Goal: Connect with others: Establish contact or relationships with other users

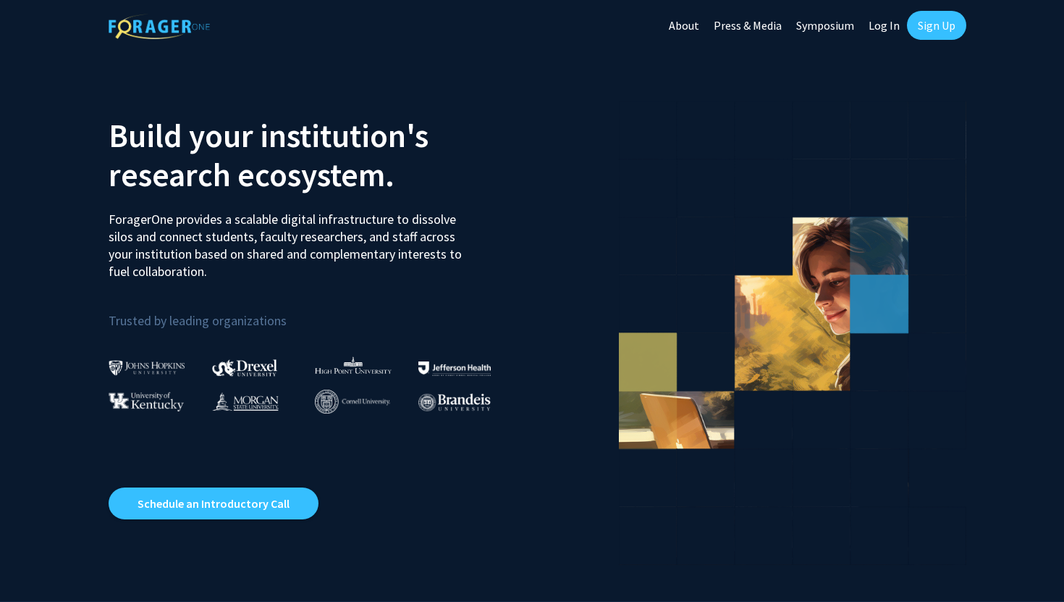
click at [881, 25] on link "Log In" at bounding box center [885, 25] width 46 height 51
select select
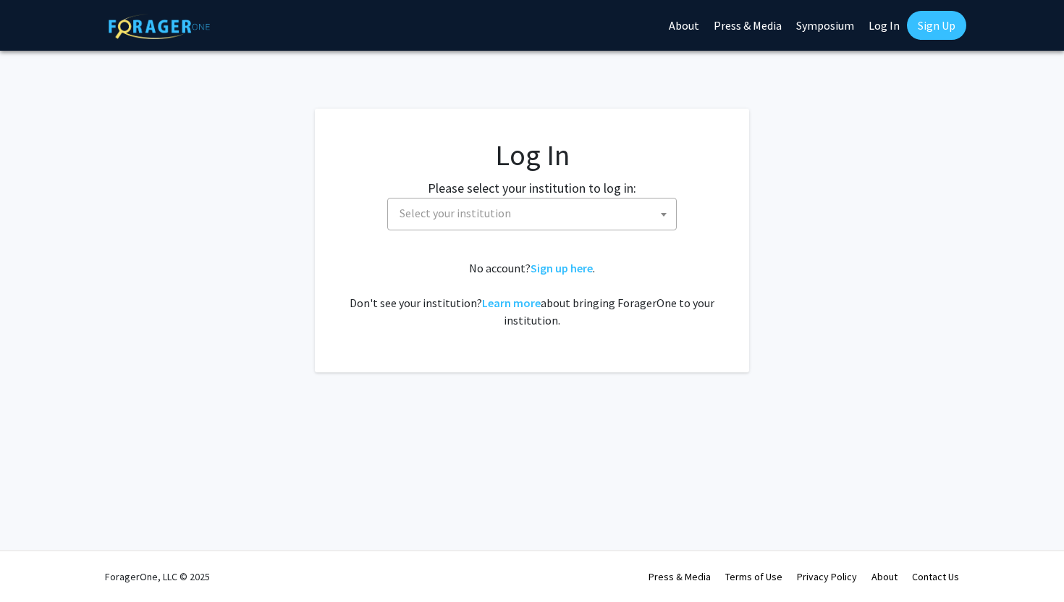
click at [529, 219] on span "Select your institution" at bounding box center [535, 213] width 282 height 30
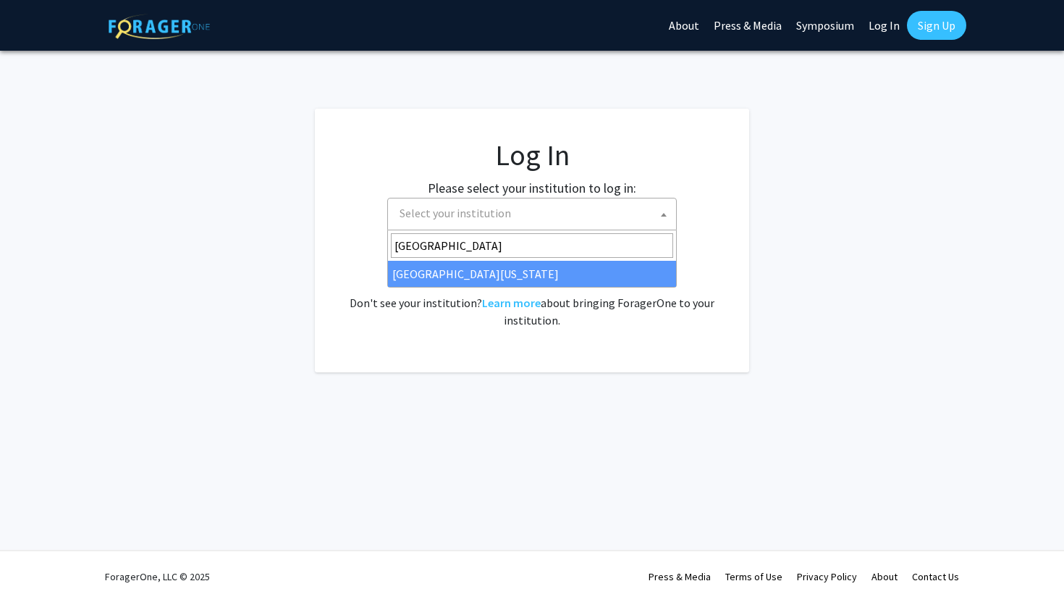
type input "[GEOGRAPHIC_DATA]"
select select "31"
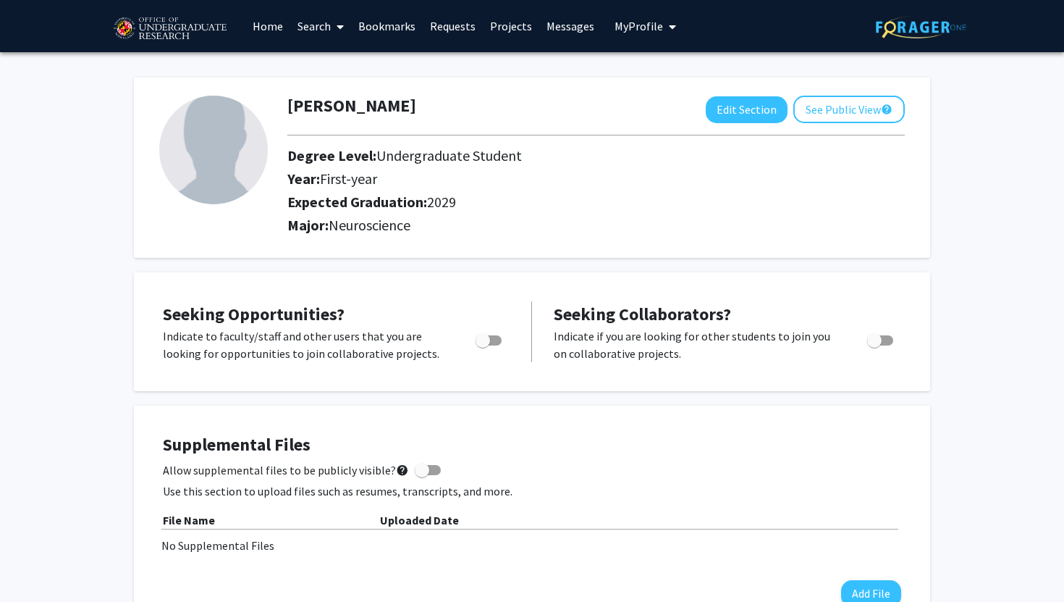
click at [299, 32] on link "Search" at bounding box center [320, 26] width 61 height 51
click at [322, 64] on span "Faculty/Staff" at bounding box center [343, 66] width 106 height 29
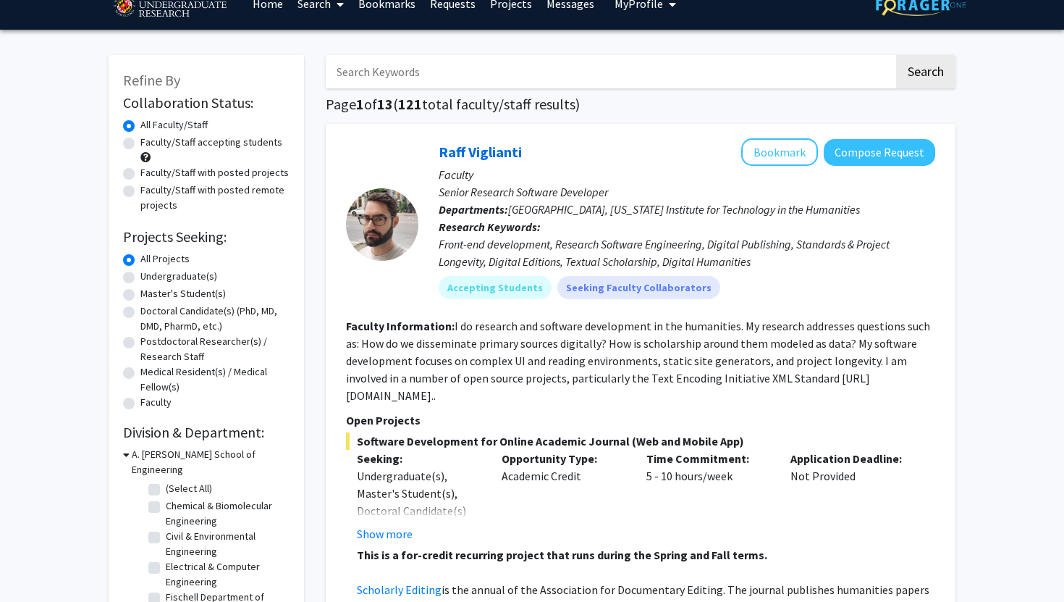
scroll to position [24, 0]
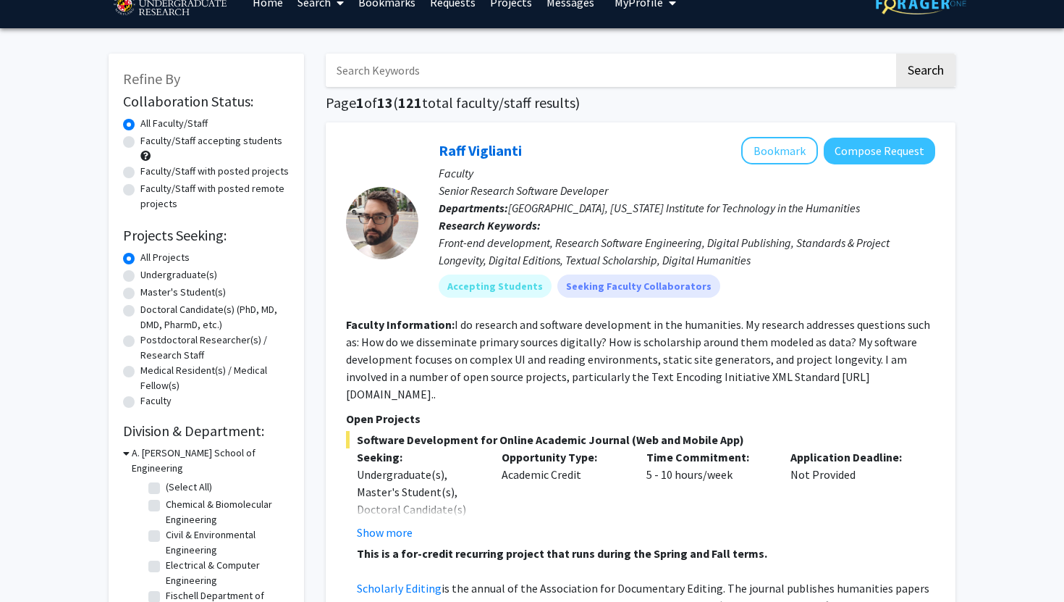
click at [140, 274] on label "Undergraduate(s)" at bounding box center [178, 274] width 77 height 15
click at [140, 274] on input "Undergraduate(s)" at bounding box center [144, 271] width 9 height 9
radio input "true"
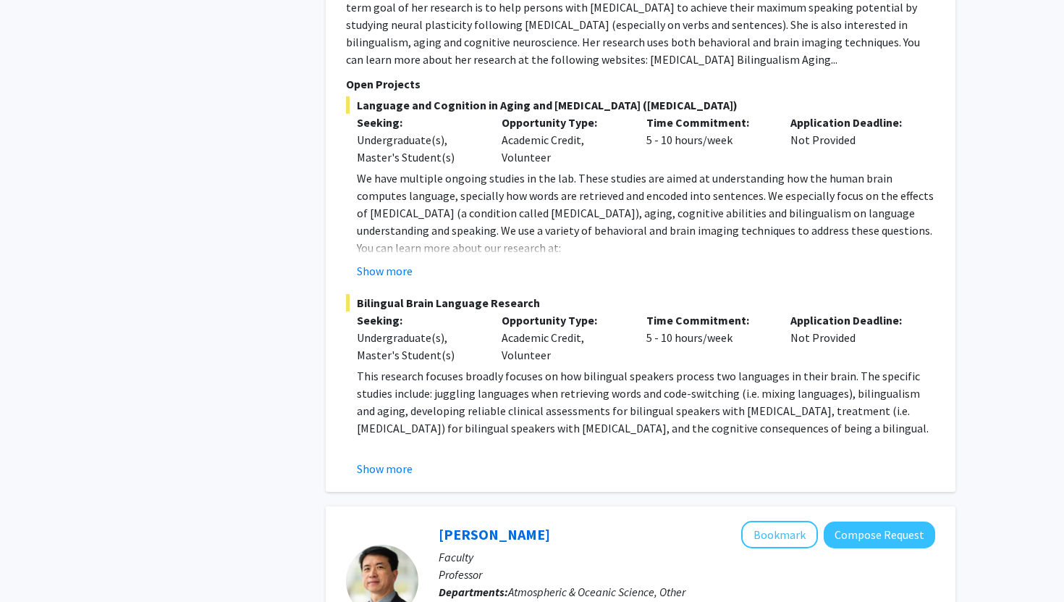
scroll to position [1969, 0]
click at [396, 459] on button "Show more" at bounding box center [385, 467] width 56 height 17
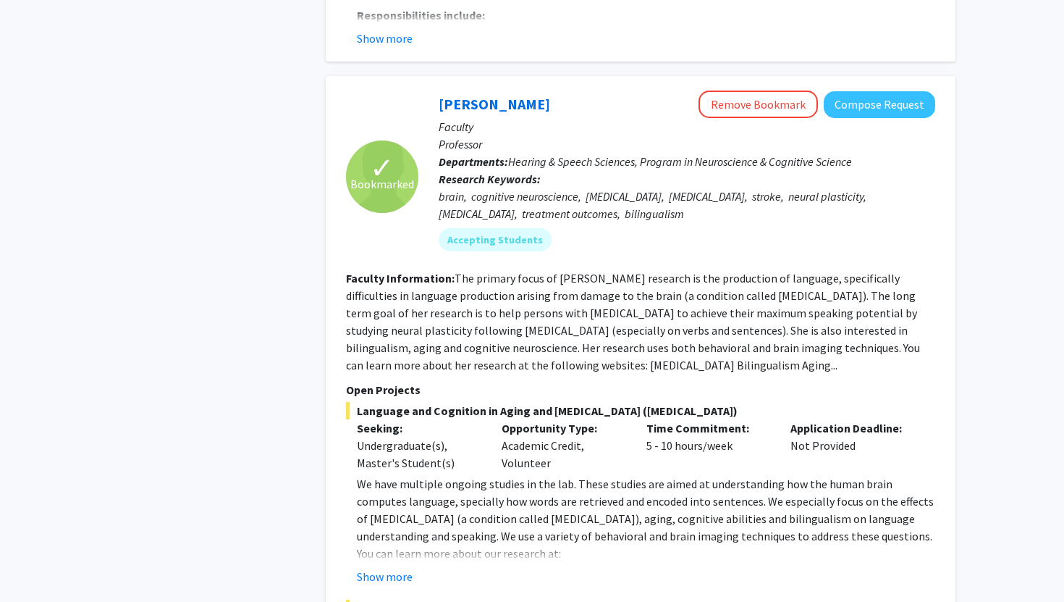
scroll to position [1662, 0]
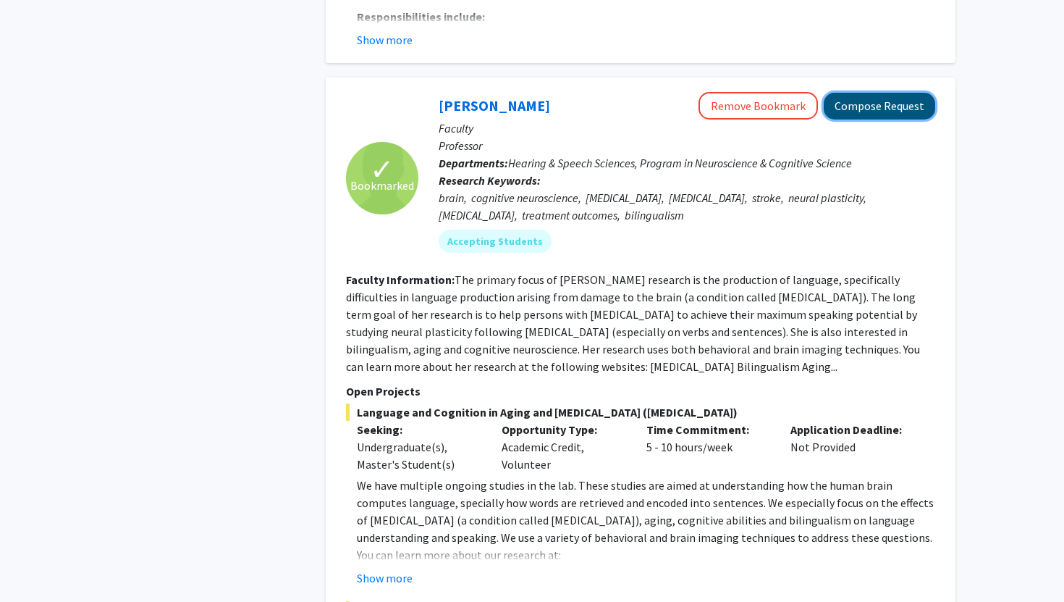
click at [886, 97] on button "Compose Request" at bounding box center [880, 106] width 112 height 27
